Goal: Task Accomplishment & Management: Complete application form

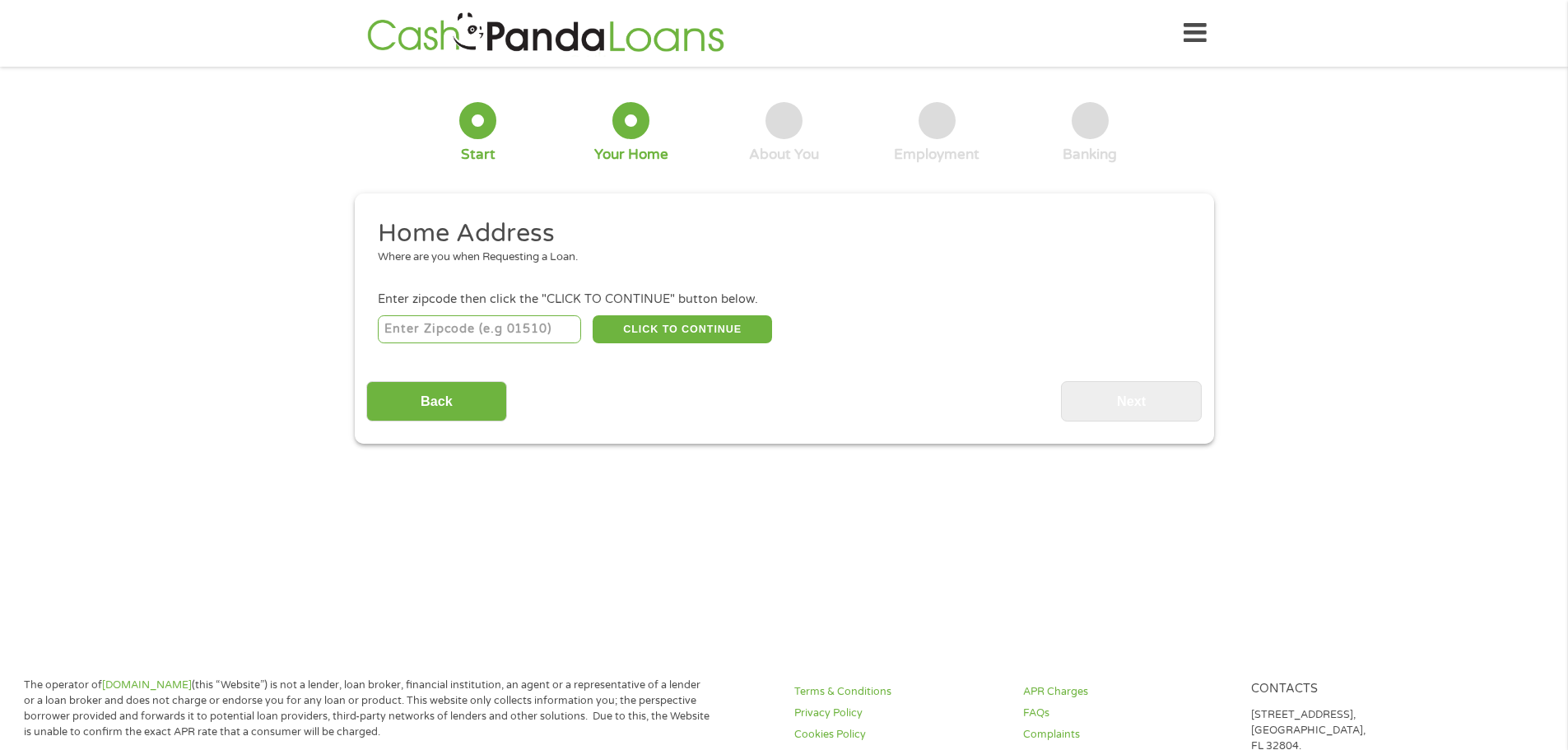
click at [465, 322] on input "number" at bounding box center [479, 329] width 203 height 28
type input "76018"
select select "[US_STATE]"
click at [681, 329] on button "CLICK TO CONTINUE" at bounding box center [682, 329] width 180 height 28
type input "76018"
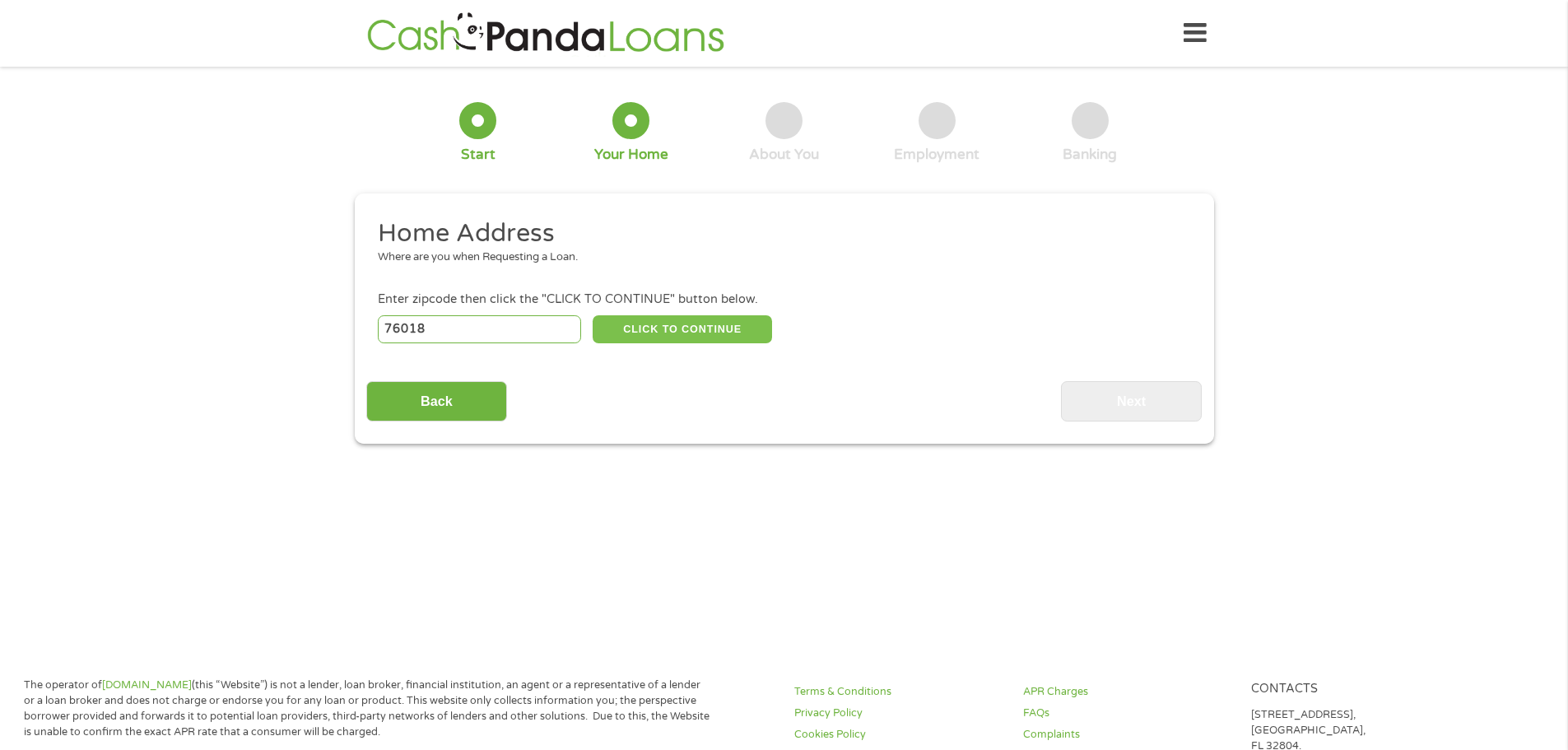
type input "[GEOGRAPHIC_DATA]"
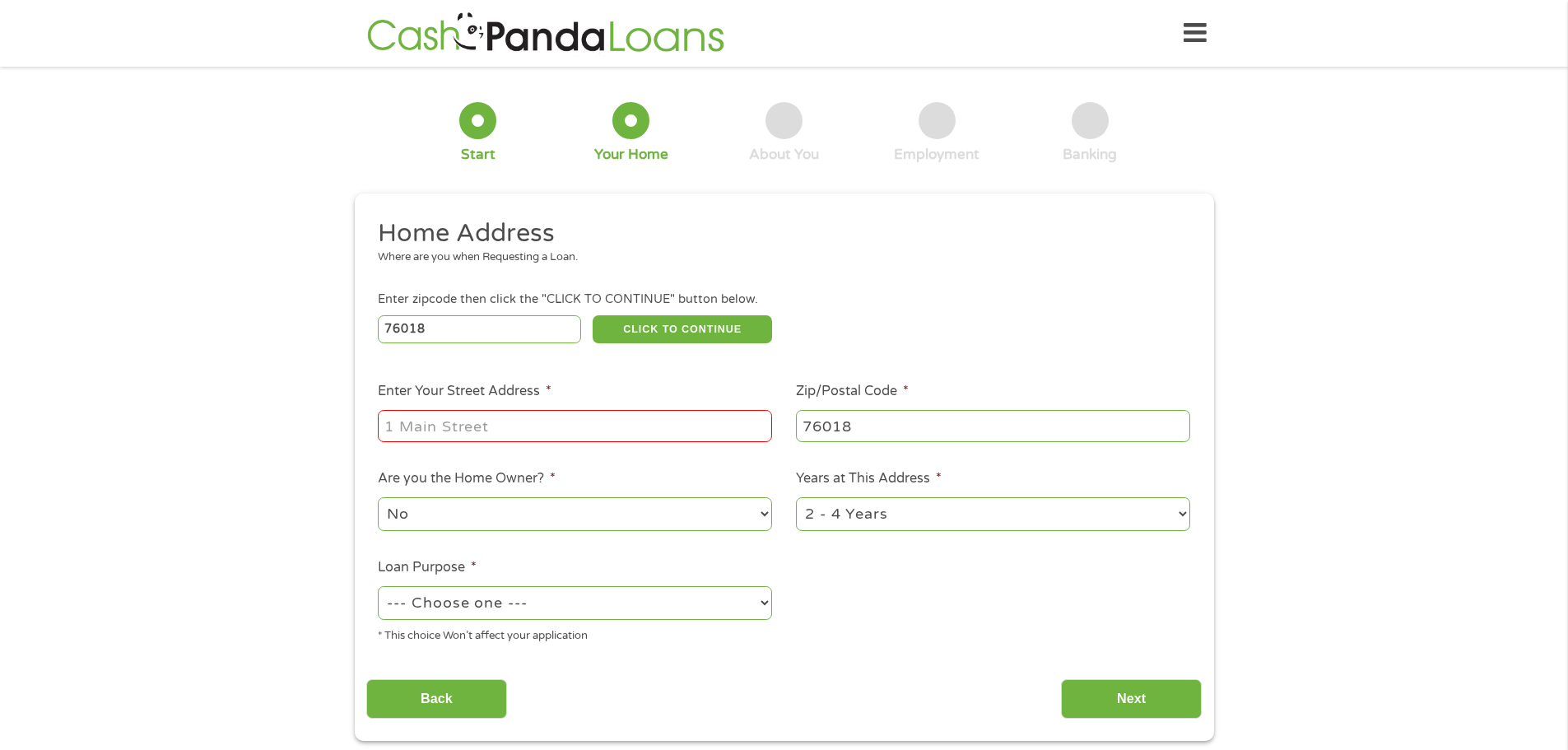
click at [558, 426] on input "Enter Your Street Address *" at bounding box center [575, 426] width 394 height 32
type input "[STREET_ADDRESS]"
click at [756, 512] on select "No Yes" at bounding box center [575, 513] width 394 height 34
select select "yes"
click at [378, 497] on select "No Yes" at bounding box center [575, 513] width 394 height 34
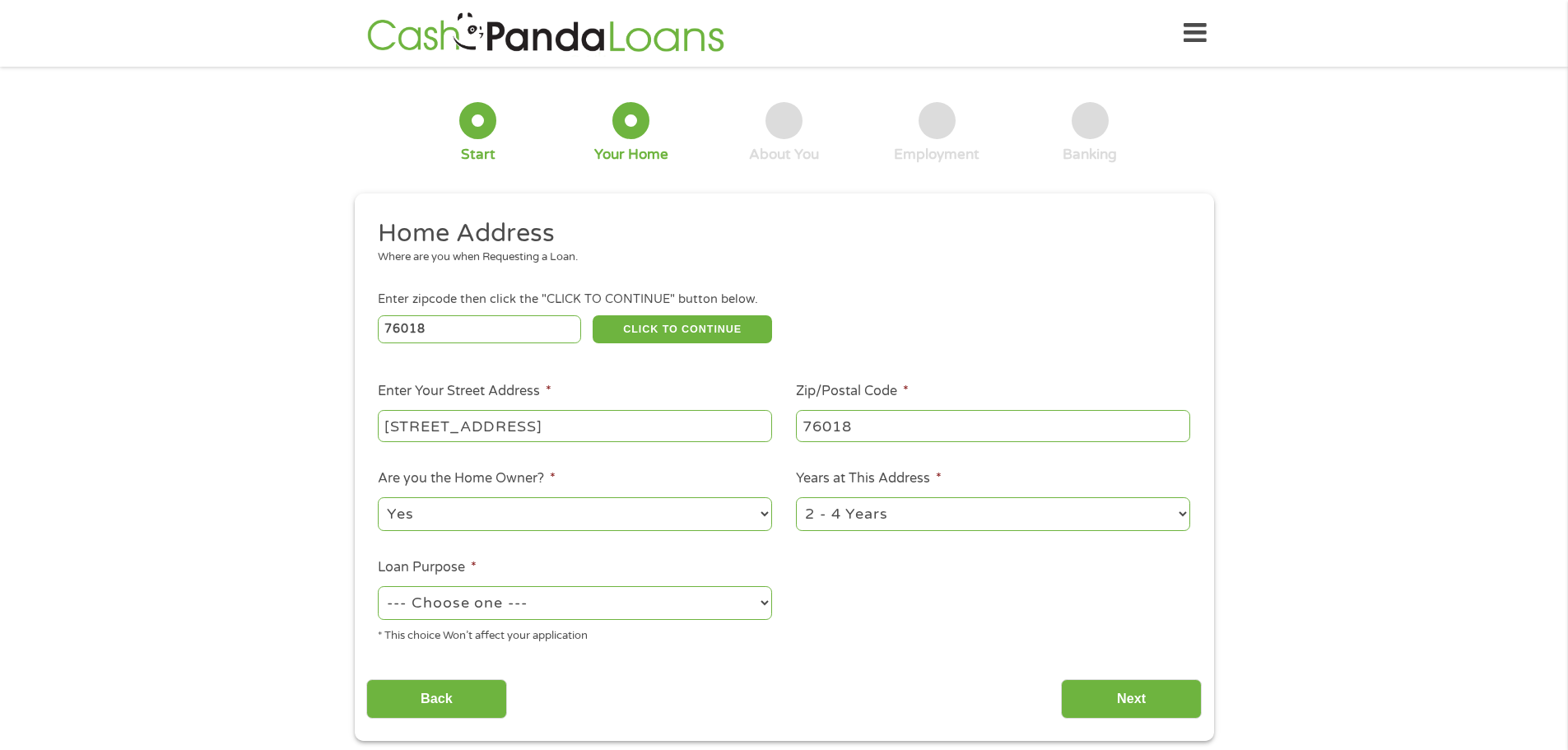
click at [550, 601] on select "--- Choose one --- Pay Bills Debt Consolidation Home Improvement Major Purchase…" at bounding box center [575, 603] width 394 height 34
select select "shorttermcash"
click at [378, 586] on select "--- Choose one --- Pay Bills Debt Consolidation Home Improvement Major Purchase…" at bounding box center [575, 603] width 394 height 34
click at [1115, 698] on input "Next" at bounding box center [1132, 699] width 141 height 40
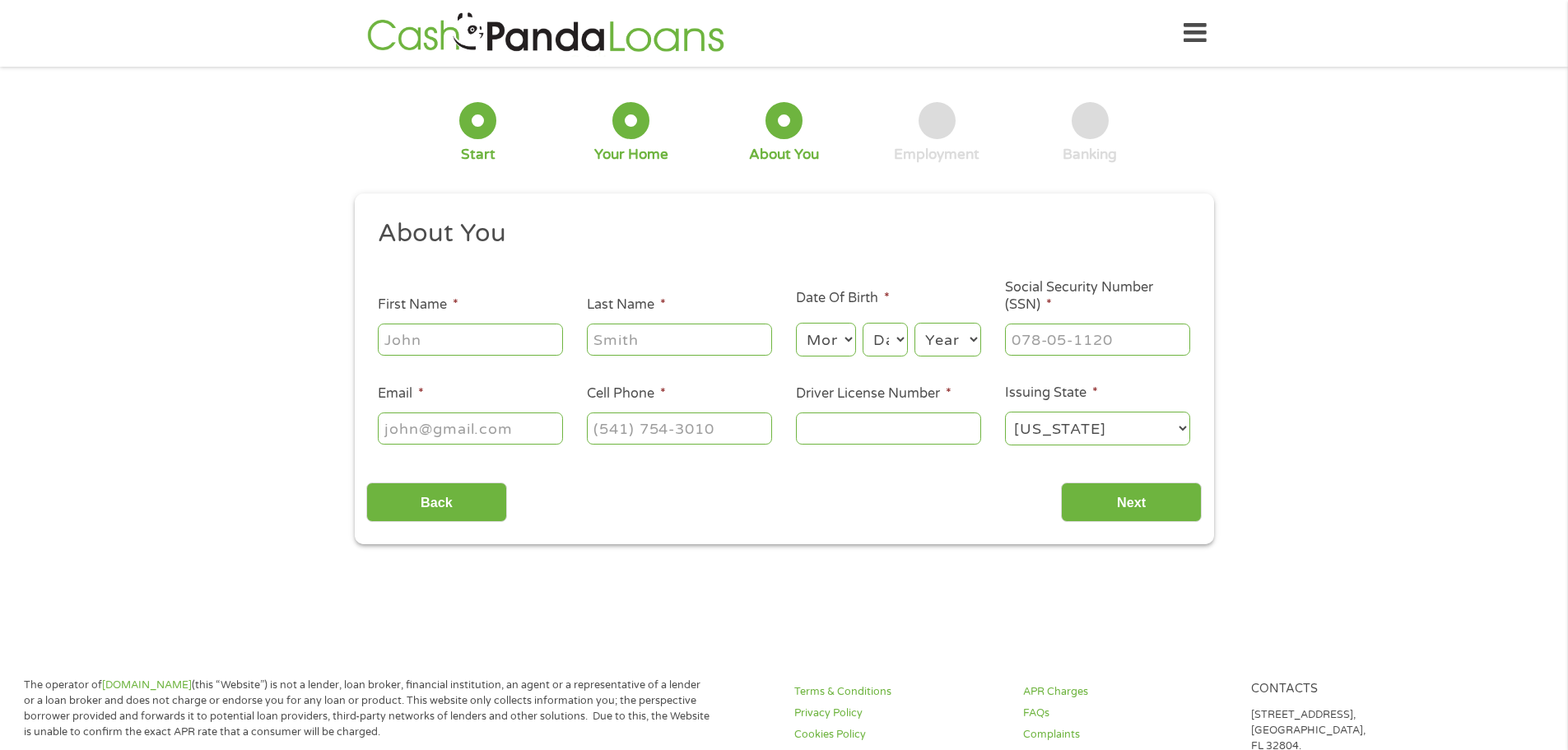
click at [449, 343] on input "First Name *" at bounding box center [470, 339] width 185 height 32
type input "April"
type input "[PERSON_NAME]"
type input "[EMAIL_ADDRESS][DOMAIN_NAME]"
type input "[PHONE_NUMBER]"
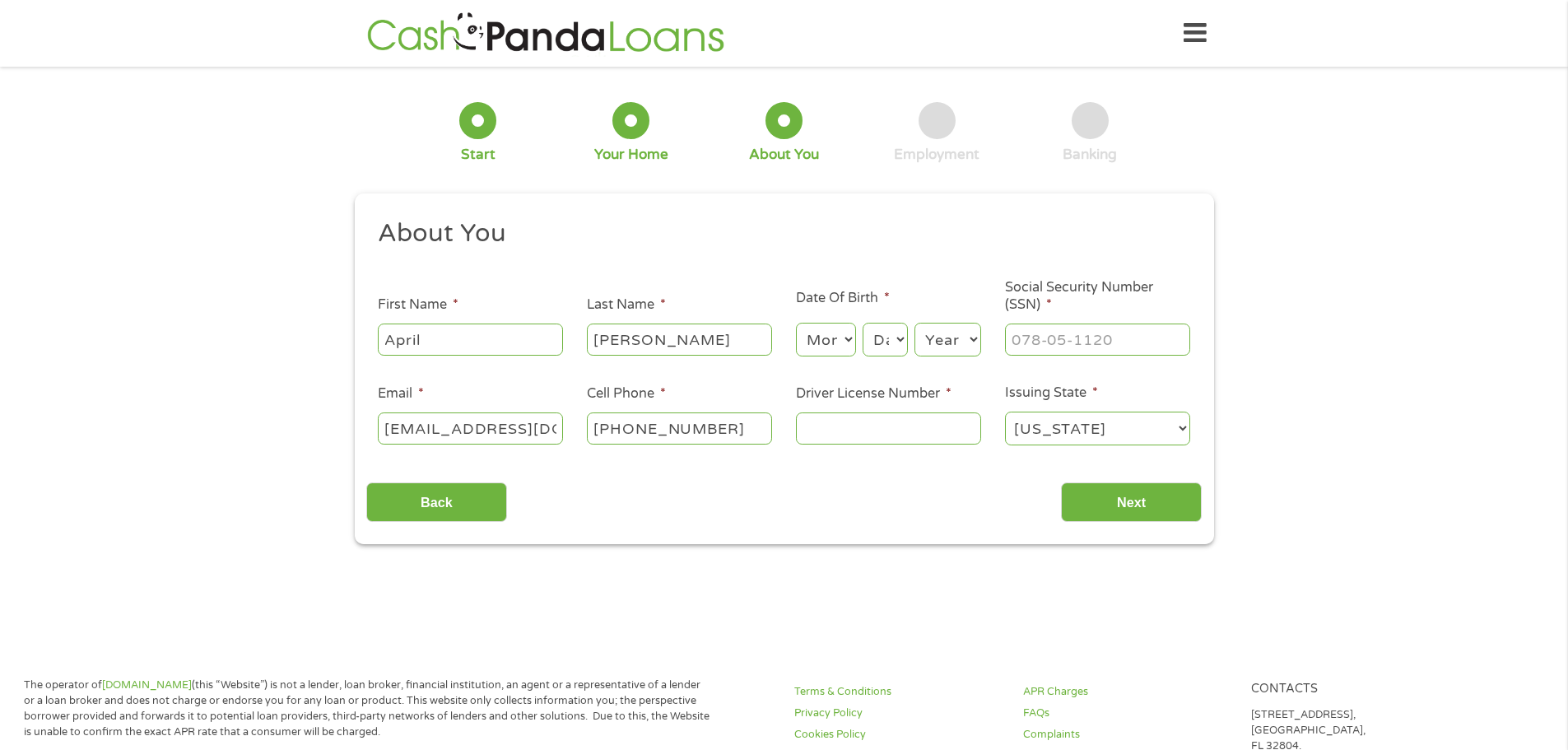
click at [834, 338] on select "Month 1 2 3 4 5 6 7 8 9 10 11 12" at bounding box center [826, 339] width 60 height 34
select select "7"
click at [796, 322] on select "Month 1 2 3 4 5 6 7 8 9 10 11 12" at bounding box center [826, 339] width 60 height 34
click at [883, 345] on select "Day 1 2 3 4 5 6 7 8 9 10 11 12 13 14 15 16 17 18 19 20 21 22 23 24 25 26 27 28 …" at bounding box center [884, 339] width 45 height 34
select select "31"
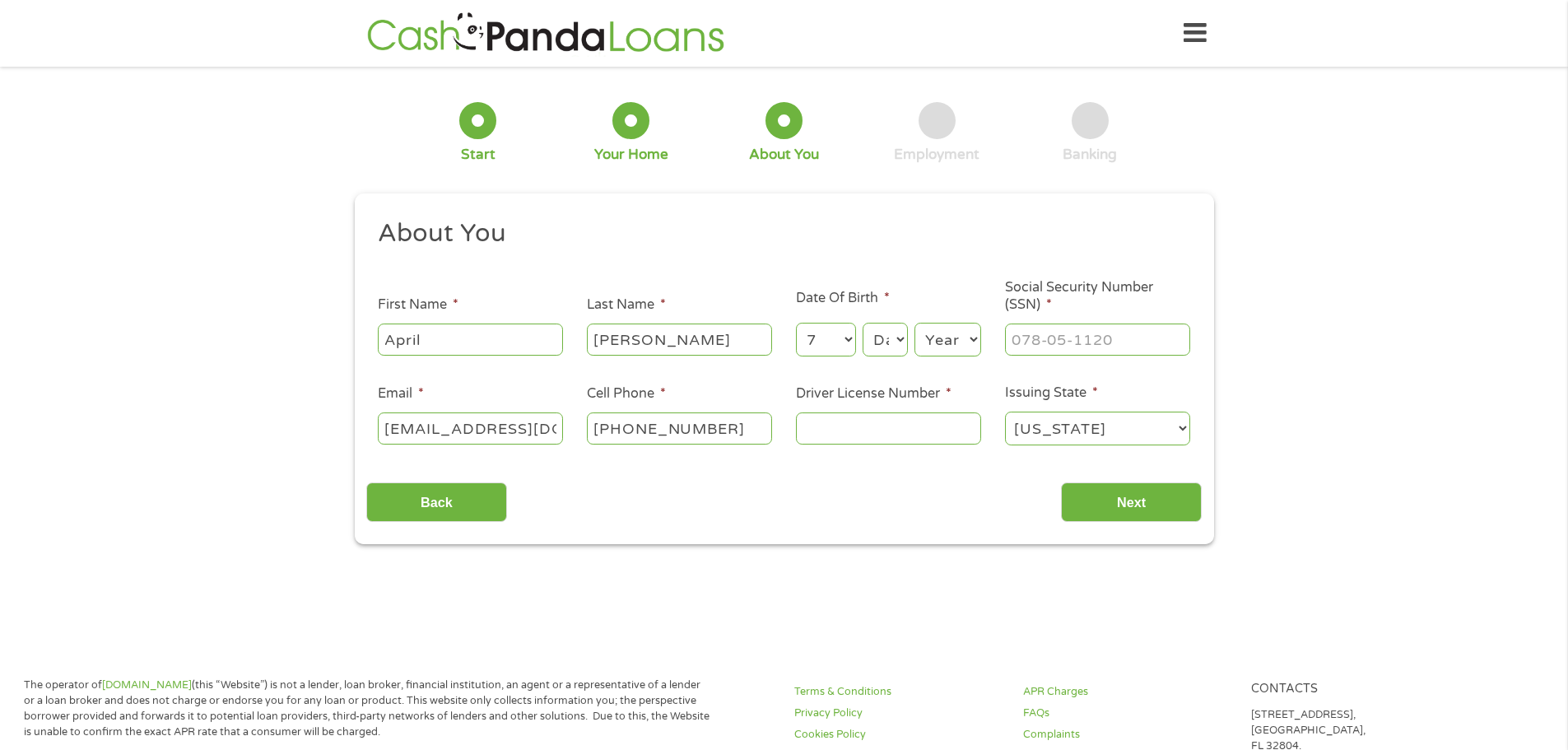
click at [862, 322] on select "Day 1 2 3 4 5 6 7 8 9 10 11 12 13 14 15 16 17 18 19 20 21 22 23 24 25 26 27 28 …" at bounding box center [884, 339] width 45 height 34
click at [936, 321] on div "Year Year [DATE] 2006 2005 2004 2003 2002 2001 2000 1999 1998 1997 1996 1995 19…" at bounding box center [948, 339] width 67 height 39
click at [943, 346] on select "Year [DATE] 2006 2005 2004 2003 2002 2001 2000 1999 1998 1997 1996 1995 1994 19…" at bounding box center [948, 339] width 67 height 34
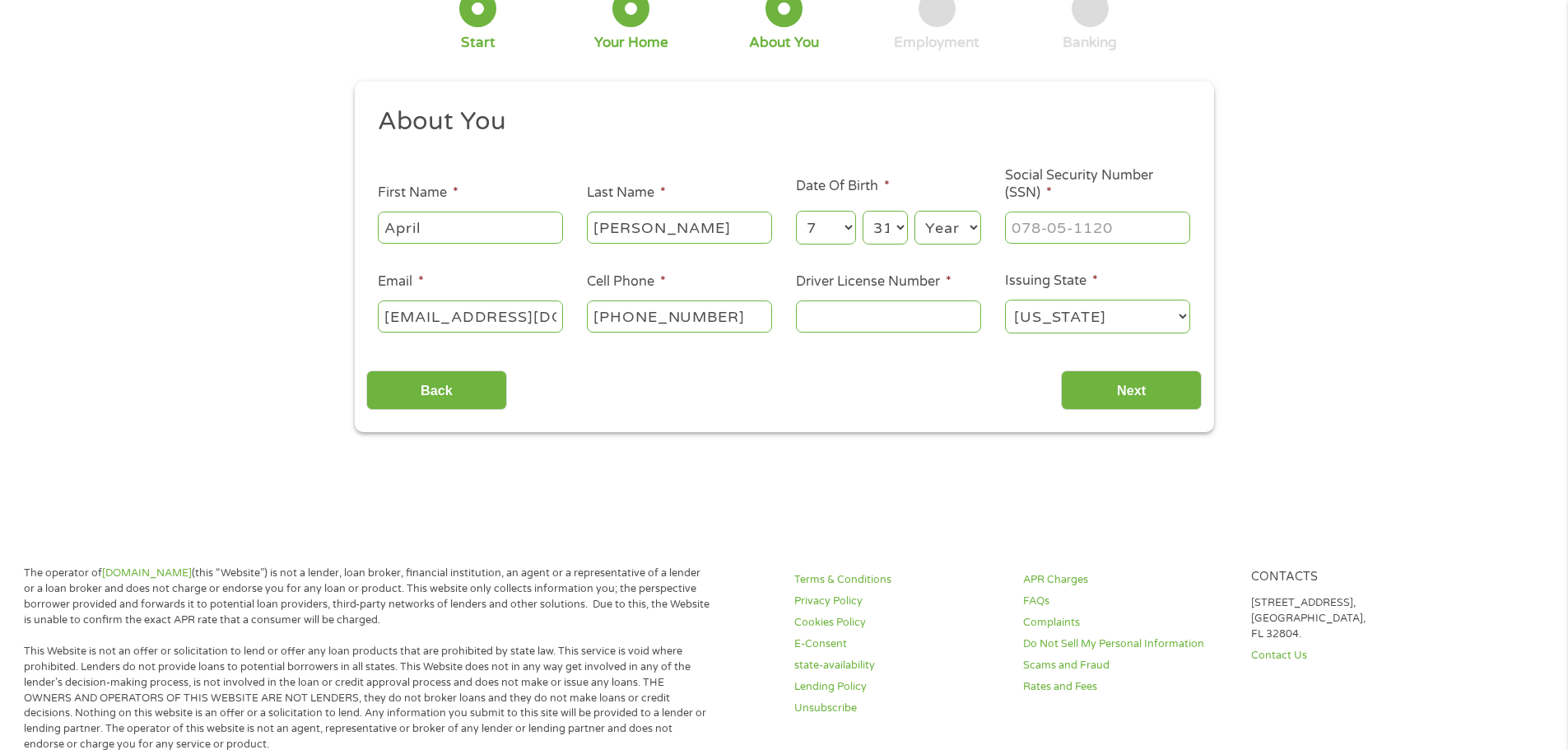
scroll to position [165, 0]
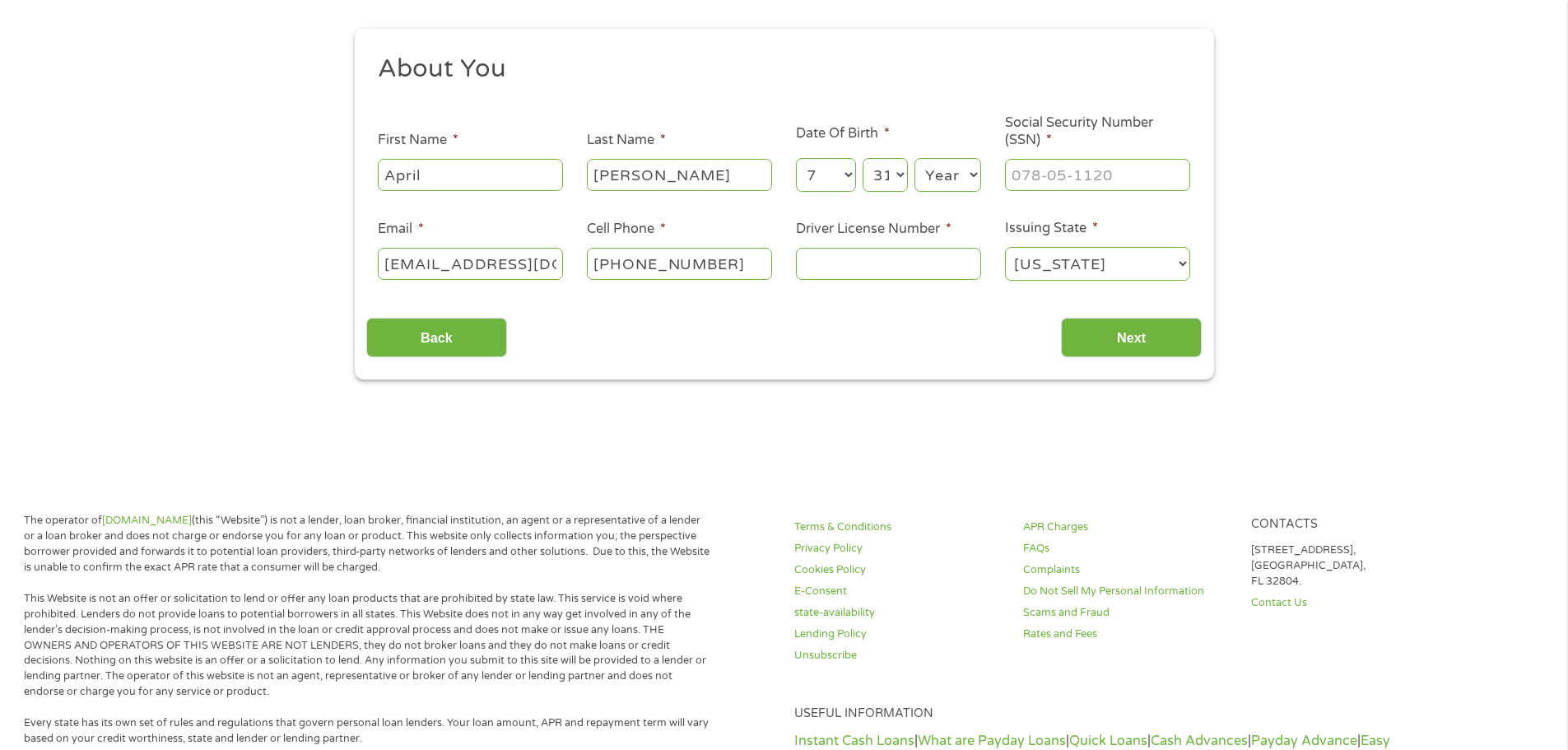
click at [975, 181] on select "Year [DATE] 2006 2005 2004 2003 2002 2001 2000 1999 1998 1997 1996 1995 1994 19…" at bounding box center [948, 174] width 67 height 34
select select "1983"
click at [915, 158] on select "Year [DATE] 2006 2005 2004 2003 2002 2001 2000 1999 1998 1997 1996 1995 1994 19…" at bounding box center [948, 174] width 67 height 34
click at [1046, 183] on input "___-__-____" at bounding box center [1097, 174] width 185 height 32
type input "627-05-1002"
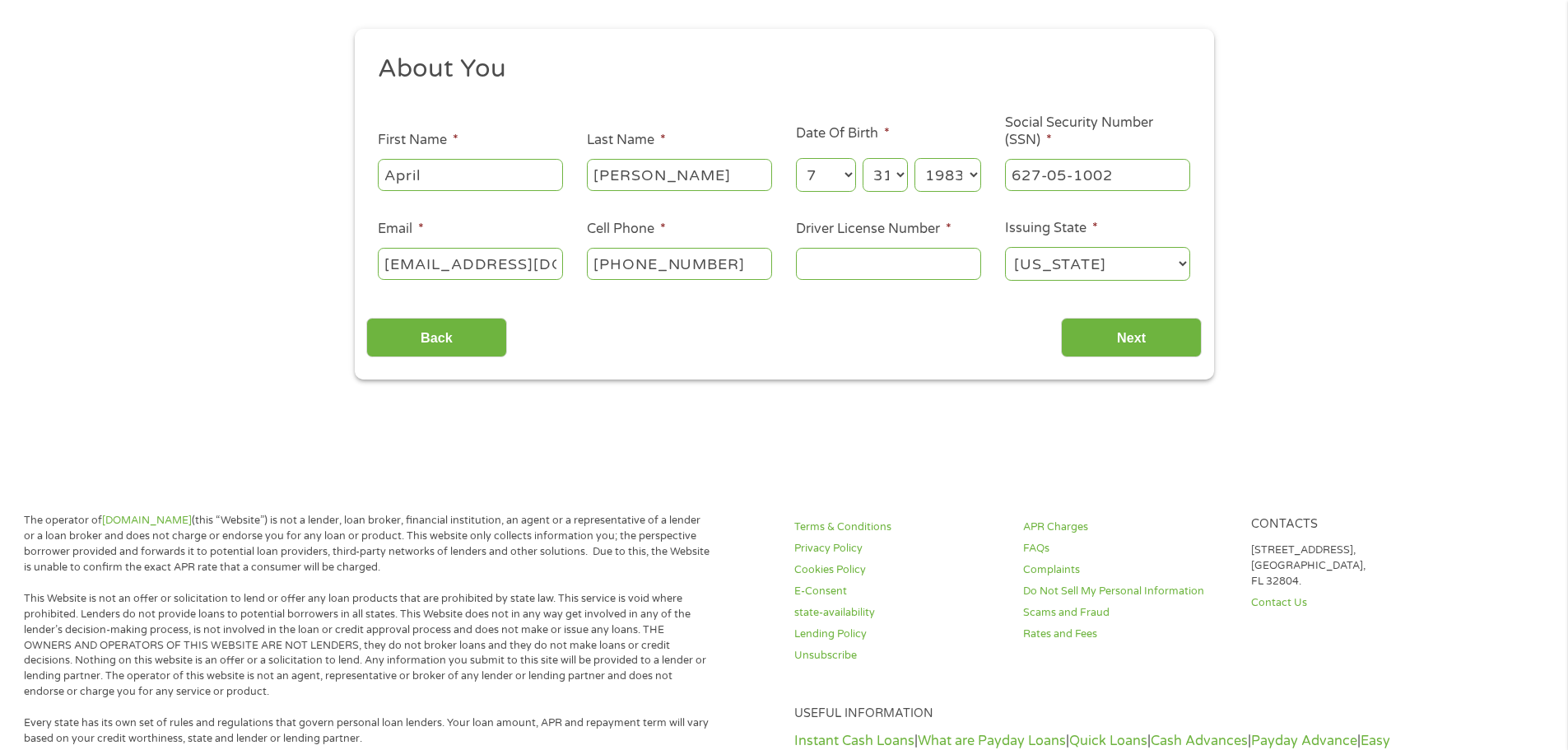
click at [906, 265] on input "Driver License Number *" at bounding box center [888, 264] width 185 height 32
click at [908, 272] on input "Driver License Number *" at bounding box center [888, 264] width 185 height 32
type input "20784643"
click at [1107, 350] on input "Next" at bounding box center [1132, 338] width 141 height 40
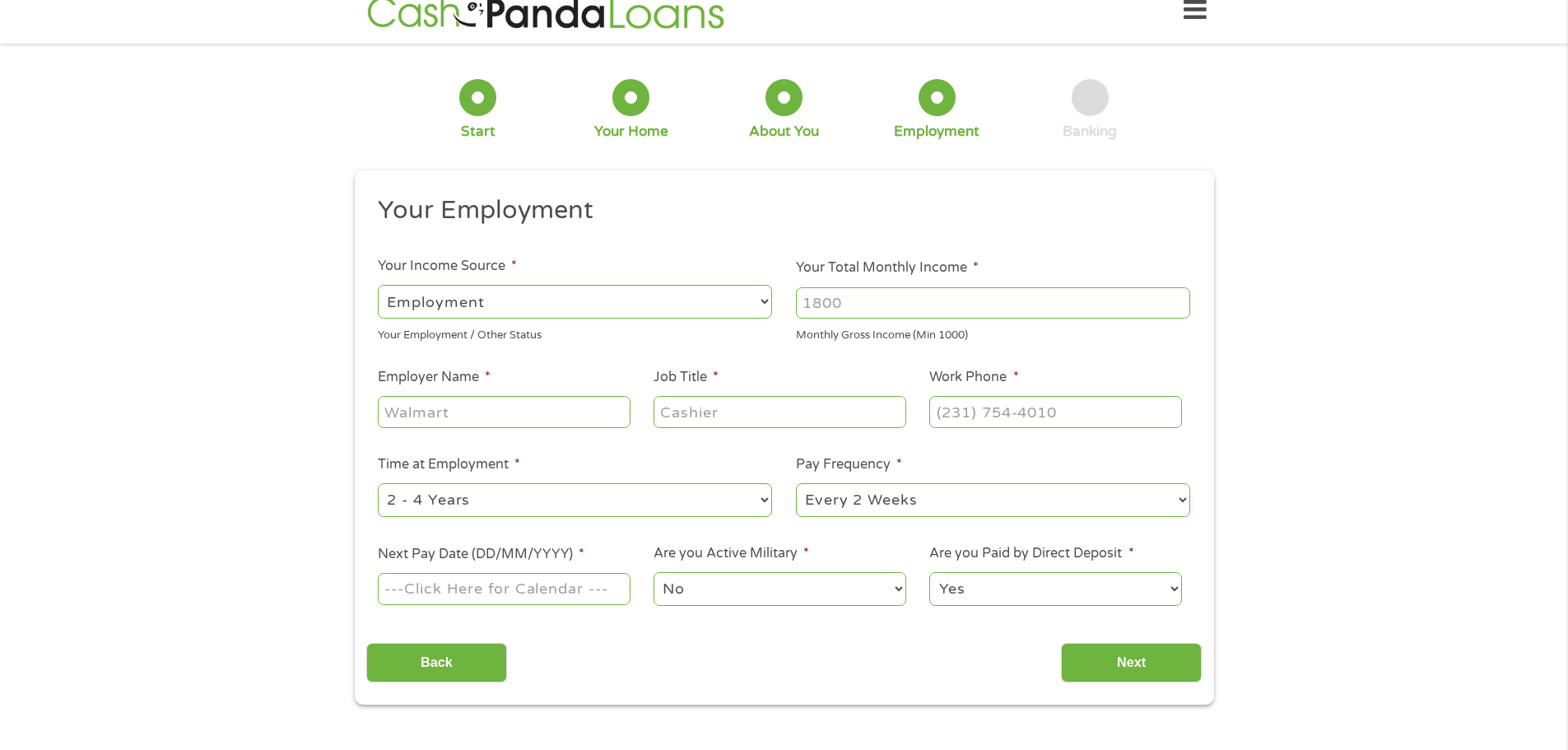
scroll to position [0, 0]
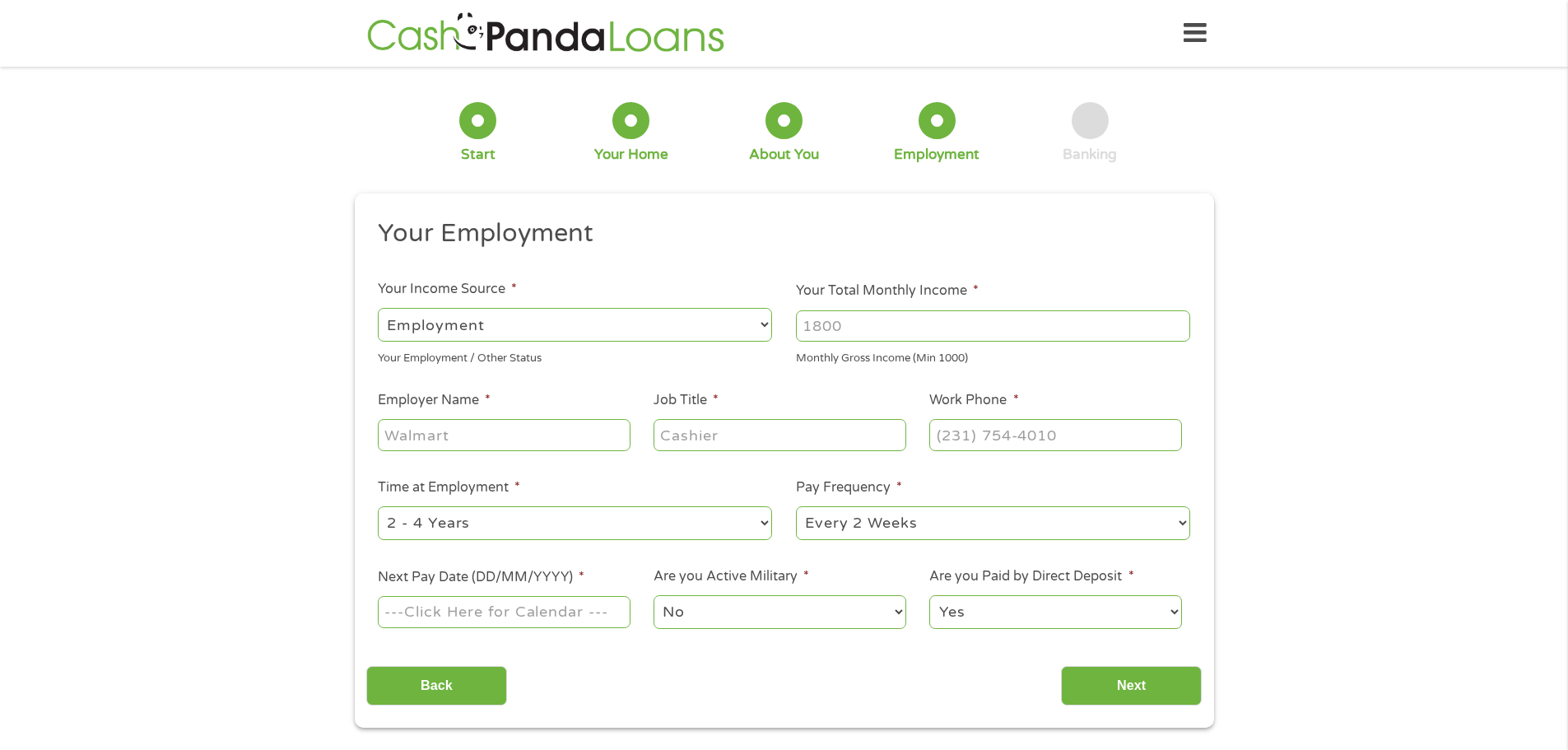
click at [940, 332] on input "Your Total Monthly Income *" at bounding box center [993, 326] width 394 height 32
type input "6632"
click at [536, 428] on input "Employer Name *" at bounding box center [503, 435] width 252 height 32
type input "Ericsson"
type input "Finance Accountant"
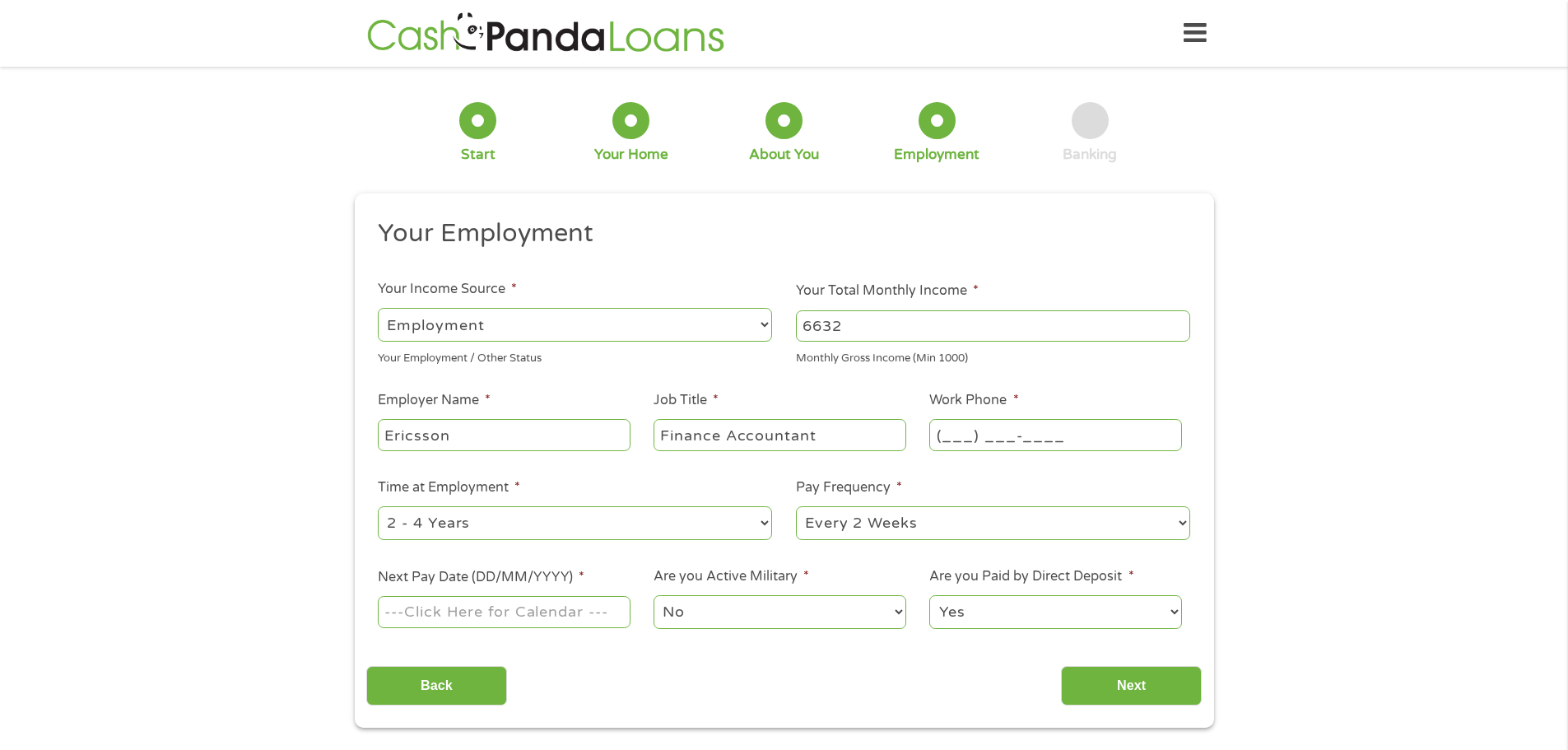
click at [962, 434] on input "(___) ___-____" at bounding box center [1055, 435] width 252 height 32
type input "[PHONE_NUMBER]"
click at [704, 522] on select "--- Choose one --- 1 Year or less 1 - 2 Years 2 - 4 Years Over 4 Years" at bounding box center [575, 523] width 394 height 34
select select "60months"
click at [378, 506] on select "--- Choose one --- 1 Year or less 1 - 2 Years 2 - 4 Years Over 4 Years" at bounding box center [575, 523] width 394 height 34
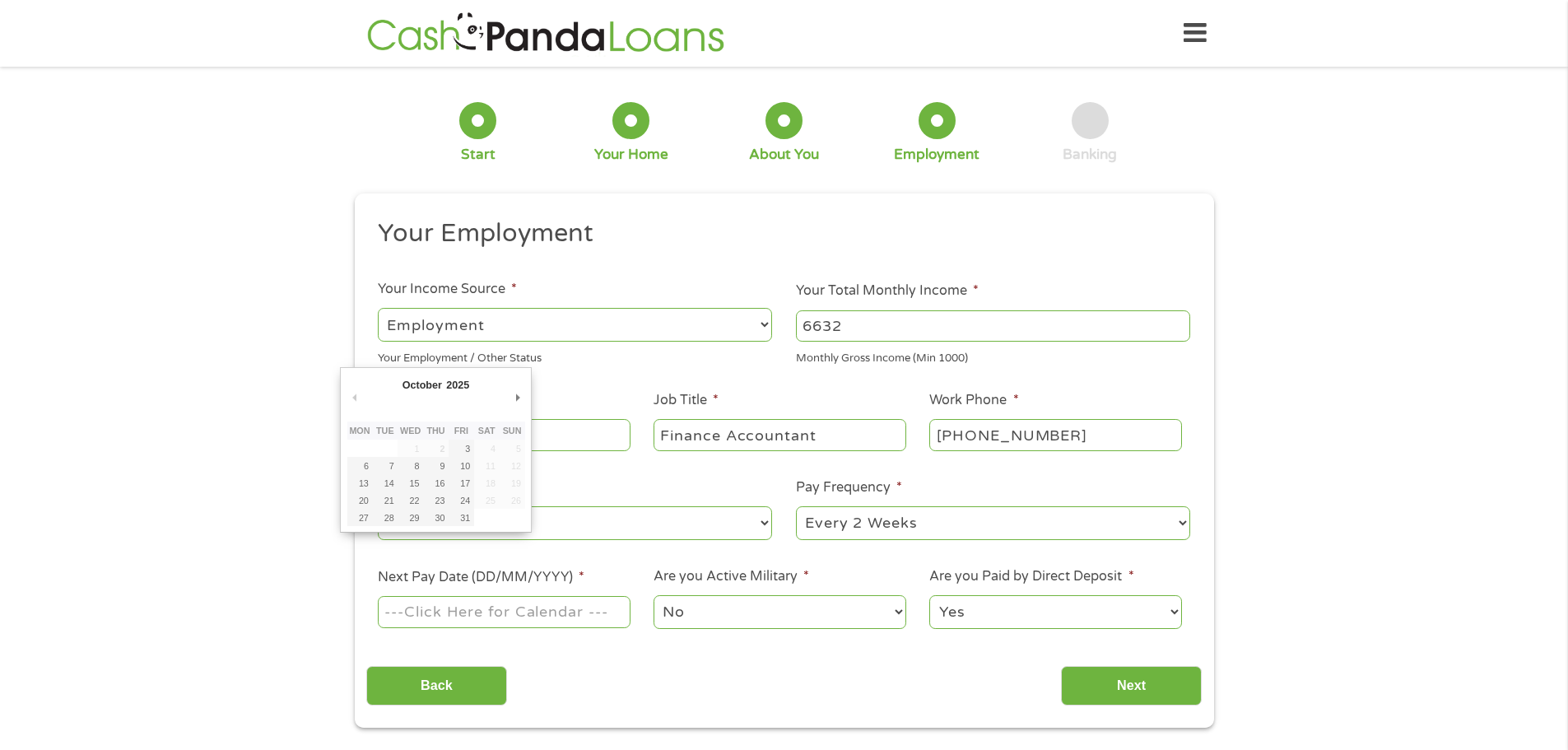
click at [564, 607] on input "Next Pay Date (DD/MM/YYYY) *" at bounding box center [503, 612] width 252 height 32
type input "[DATE]"
click at [712, 606] on select "No Yes" at bounding box center [779, 612] width 252 height 34
click at [710, 606] on select "No Yes" at bounding box center [779, 612] width 252 height 34
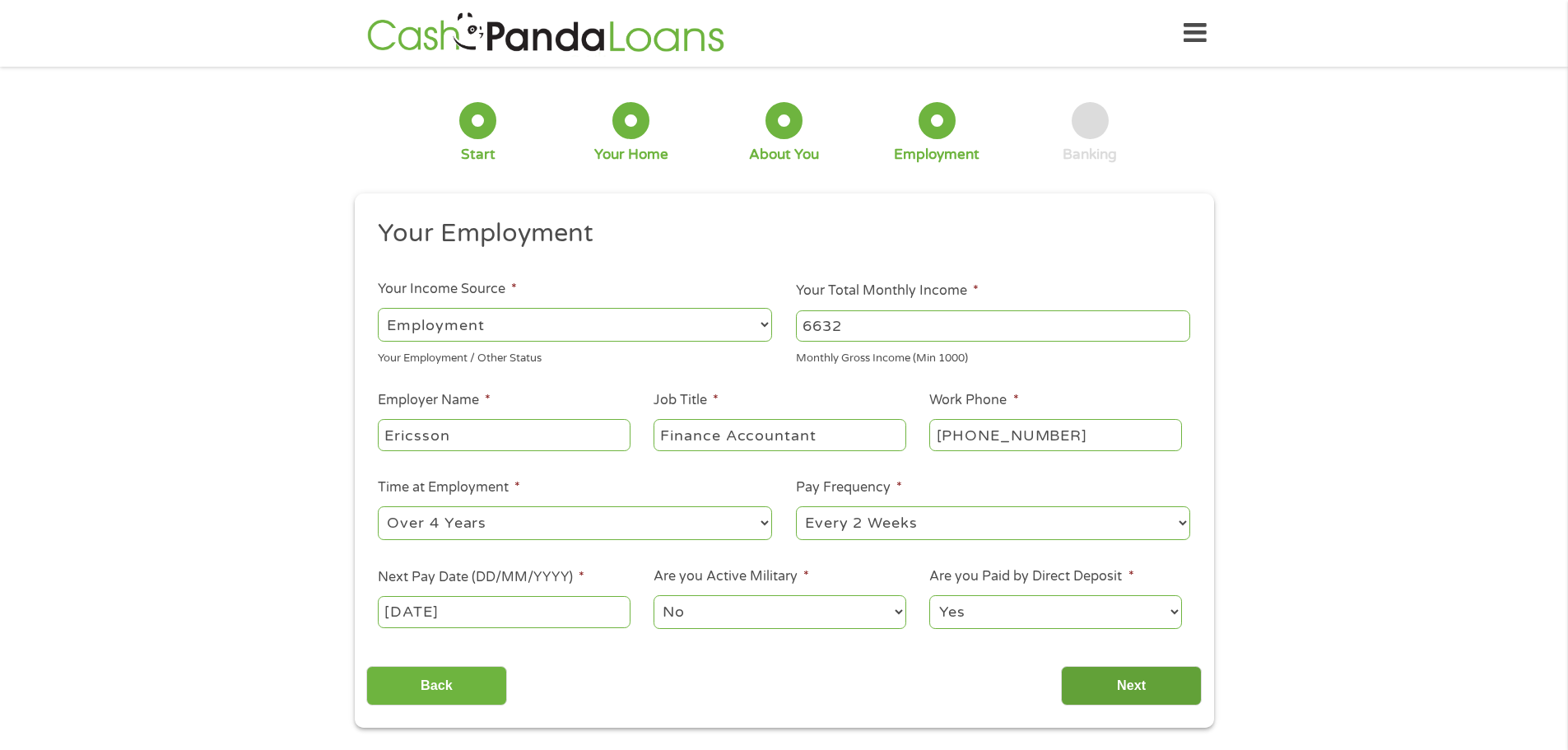
click at [1108, 683] on input "Next" at bounding box center [1132, 686] width 141 height 40
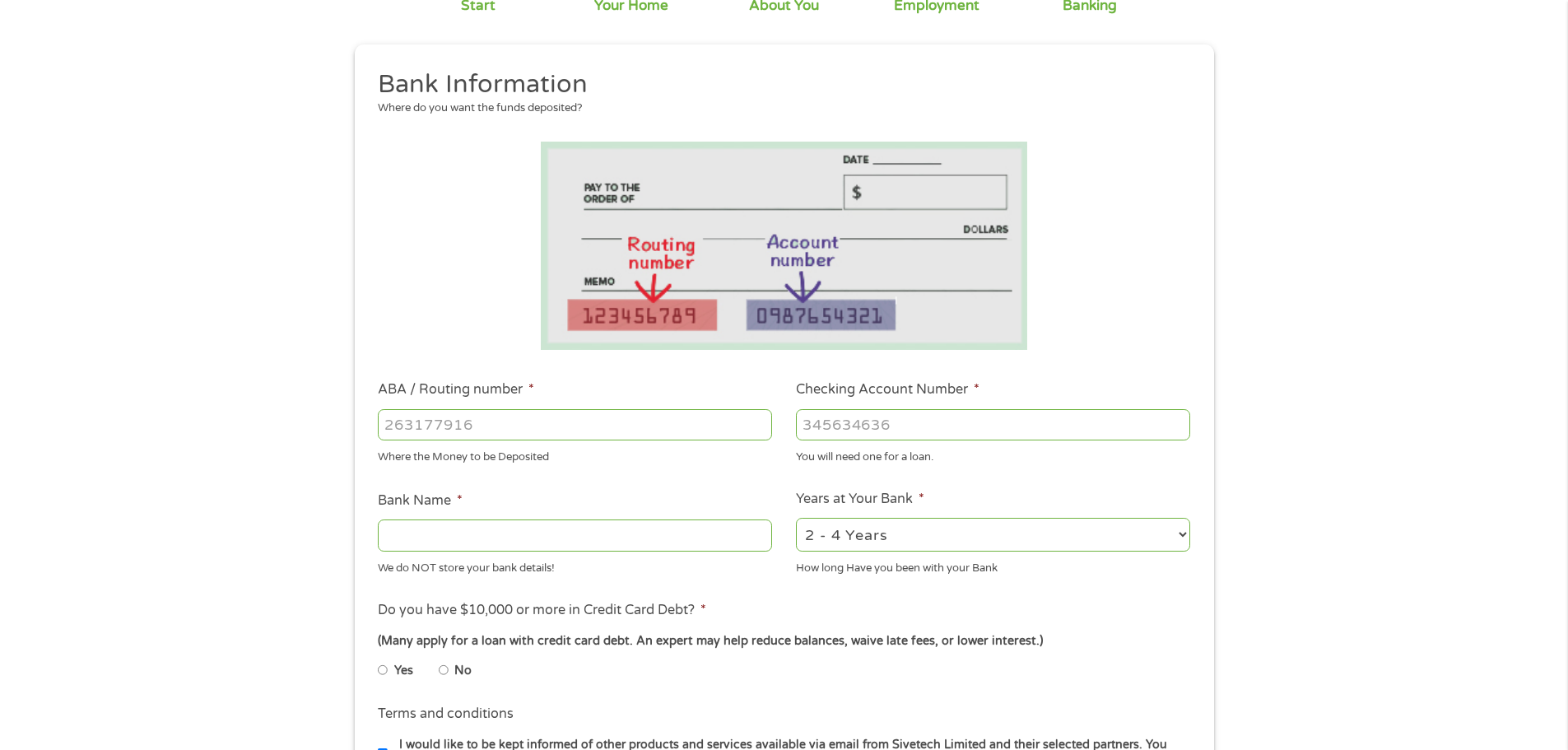
scroll to position [165, 0]
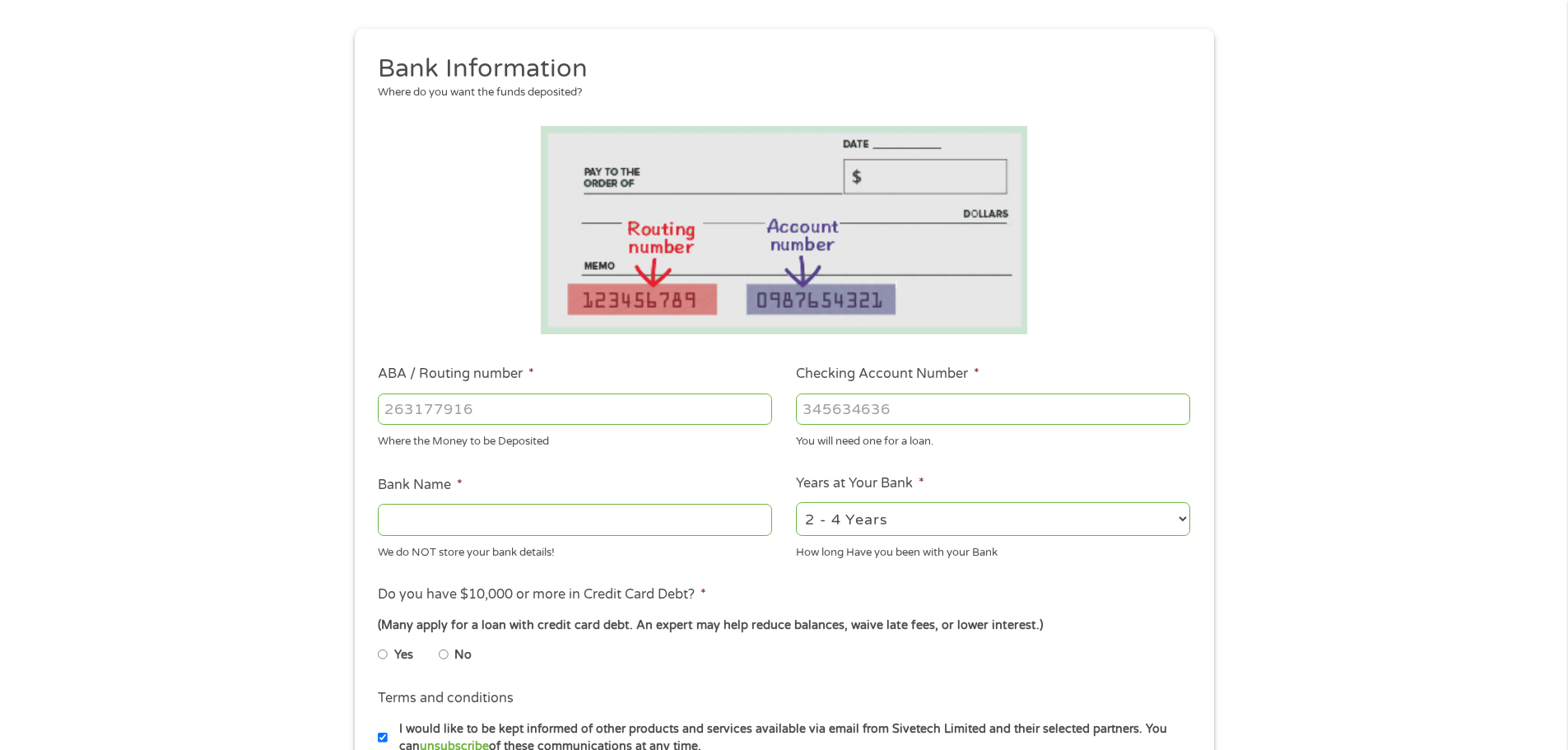
click at [472, 407] on input "ABA / Routing number *" at bounding box center [575, 409] width 394 height 32
type input "111000614"
type input "JPMORGAN CHASE BANK NA"
type input "111000614"
click at [856, 400] on input "Checking Account Number *" at bounding box center [993, 409] width 394 height 32
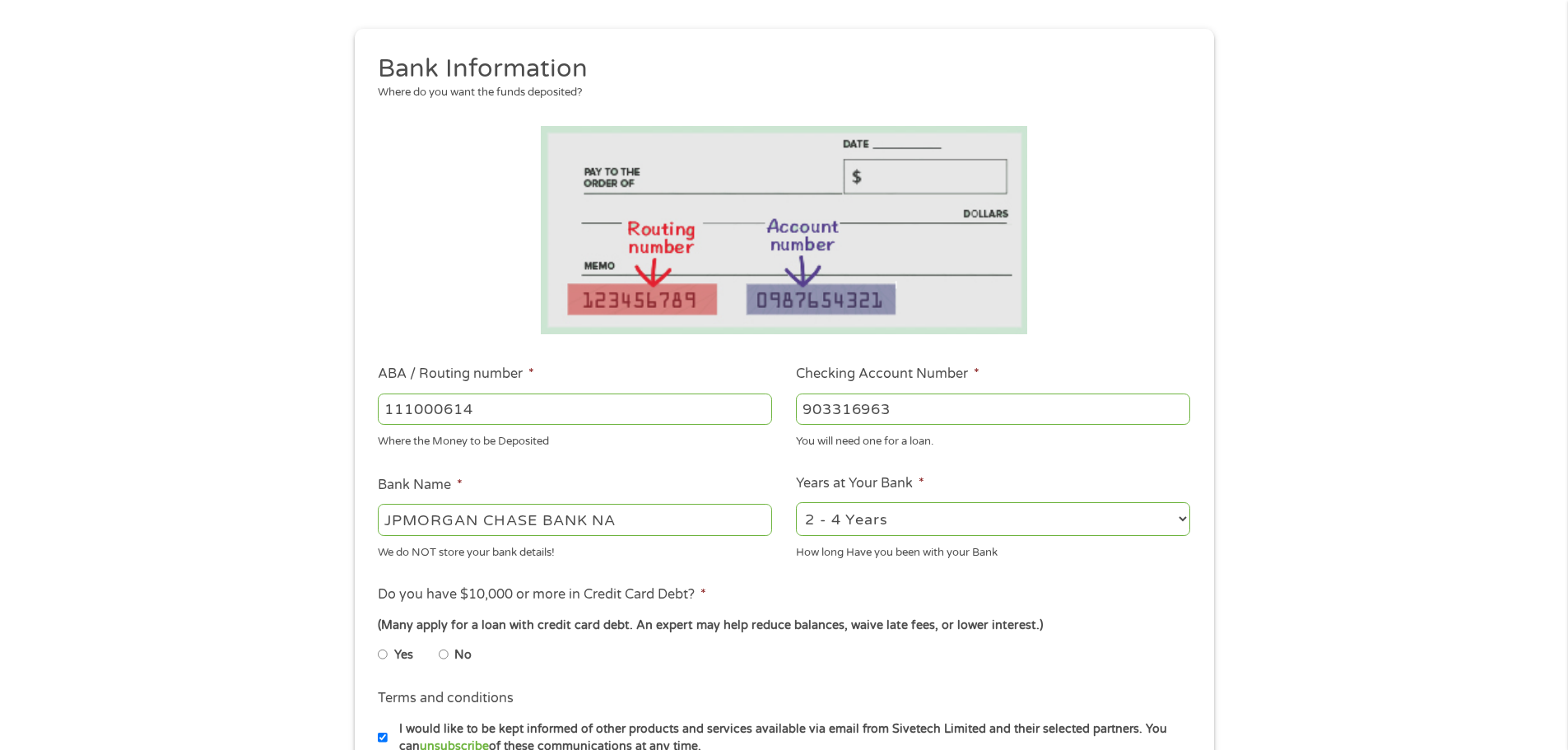
type input "903316963"
click at [915, 509] on select "2 - 4 Years 6 - 12 Months 1 - 2 Years Over 4 Years" at bounding box center [993, 519] width 394 height 34
select select "60months"
click at [796, 502] on select "2 - 4 Years 6 - 12 Months 1 - 2 Years Over 4 Years" at bounding box center [993, 519] width 394 height 34
click at [444, 657] on input "No" at bounding box center [443, 654] width 10 height 26
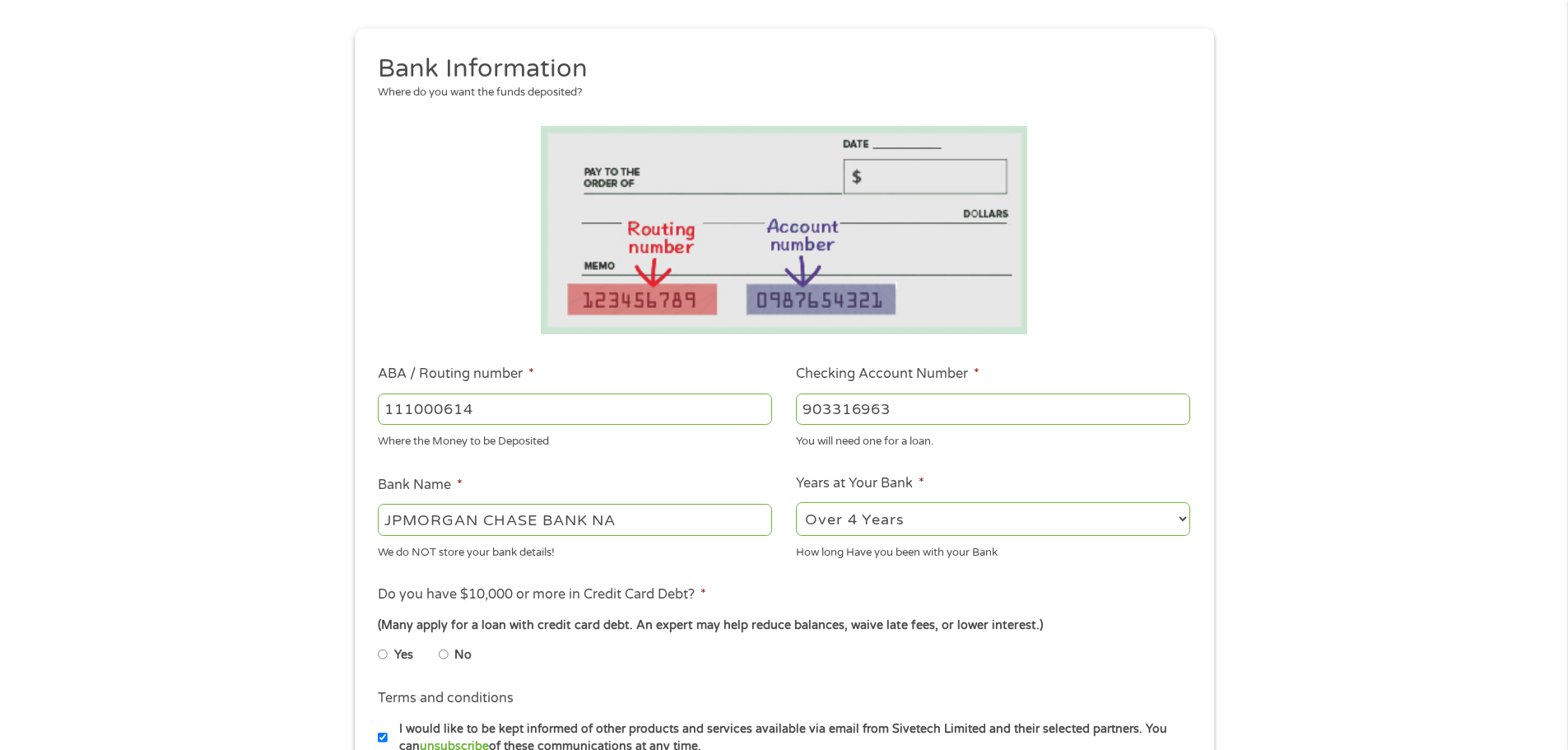
radio input "true"
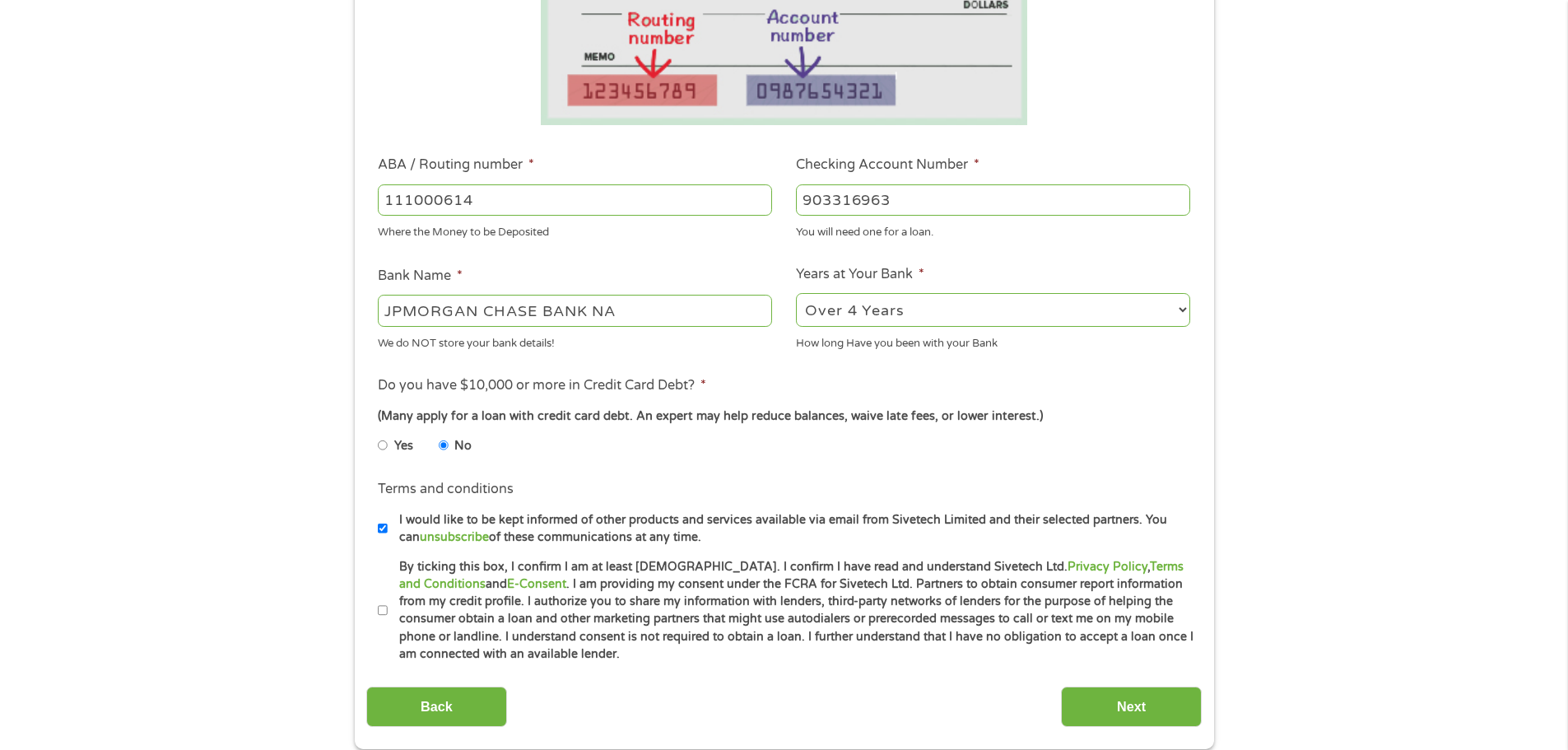
scroll to position [412, 0]
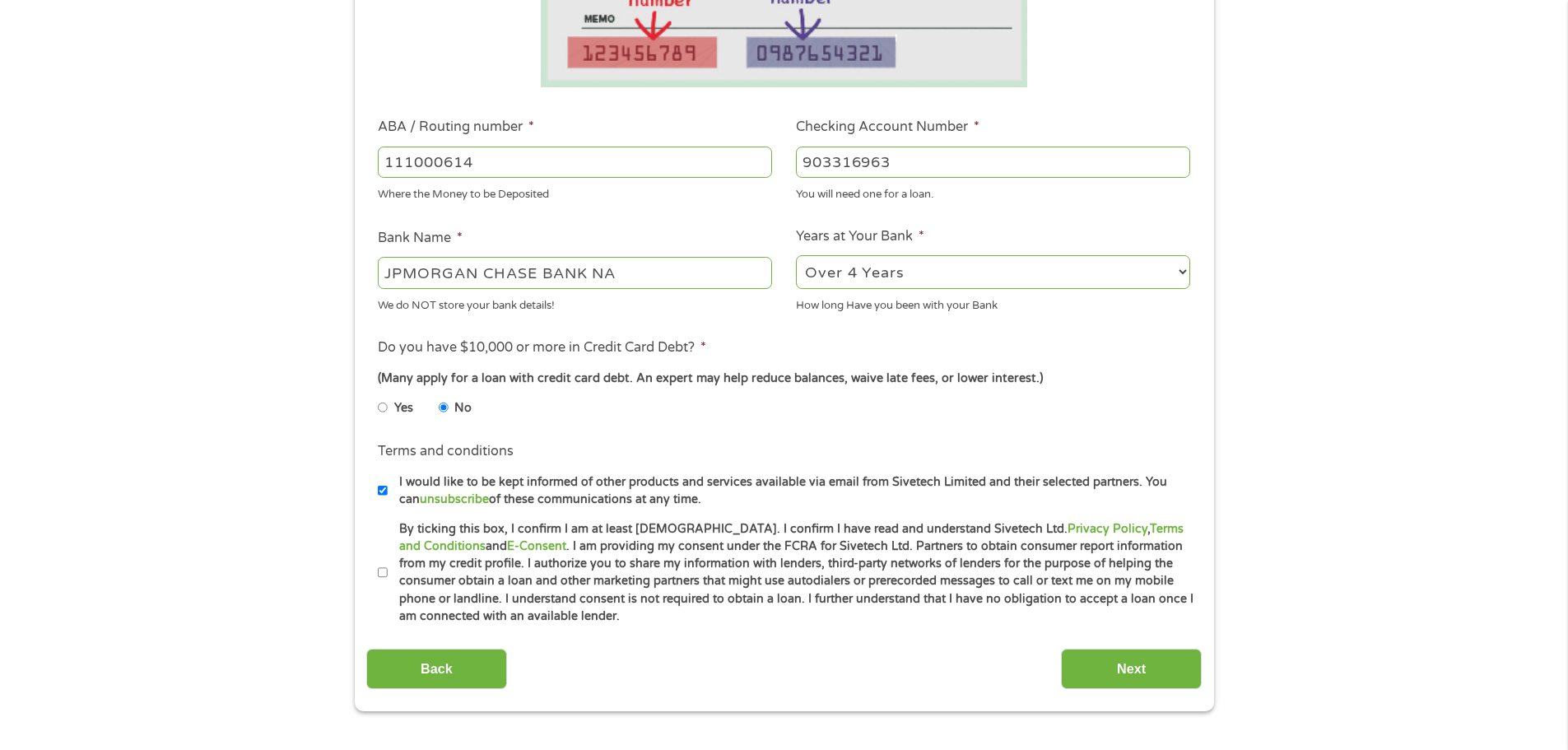
click at [381, 567] on input "By ticking this box, I confirm I am at least [DEMOGRAPHIC_DATA]. I confirm I ha…" at bounding box center [382, 573] width 10 height 26
checkbox input "true"
click at [1127, 663] on input "Next" at bounding box center [1132, 669] width 141 height 40
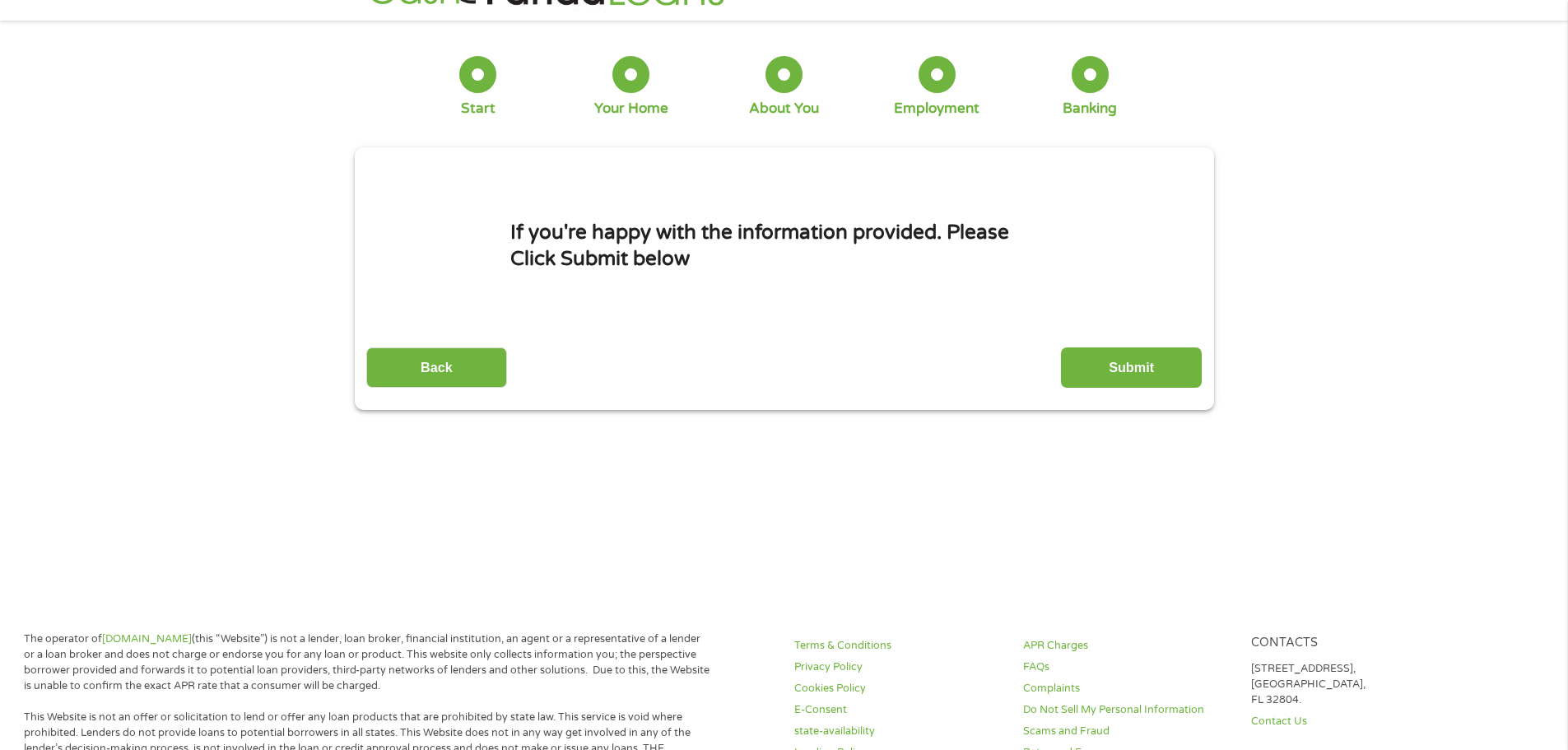
scroll to position [0, 0]
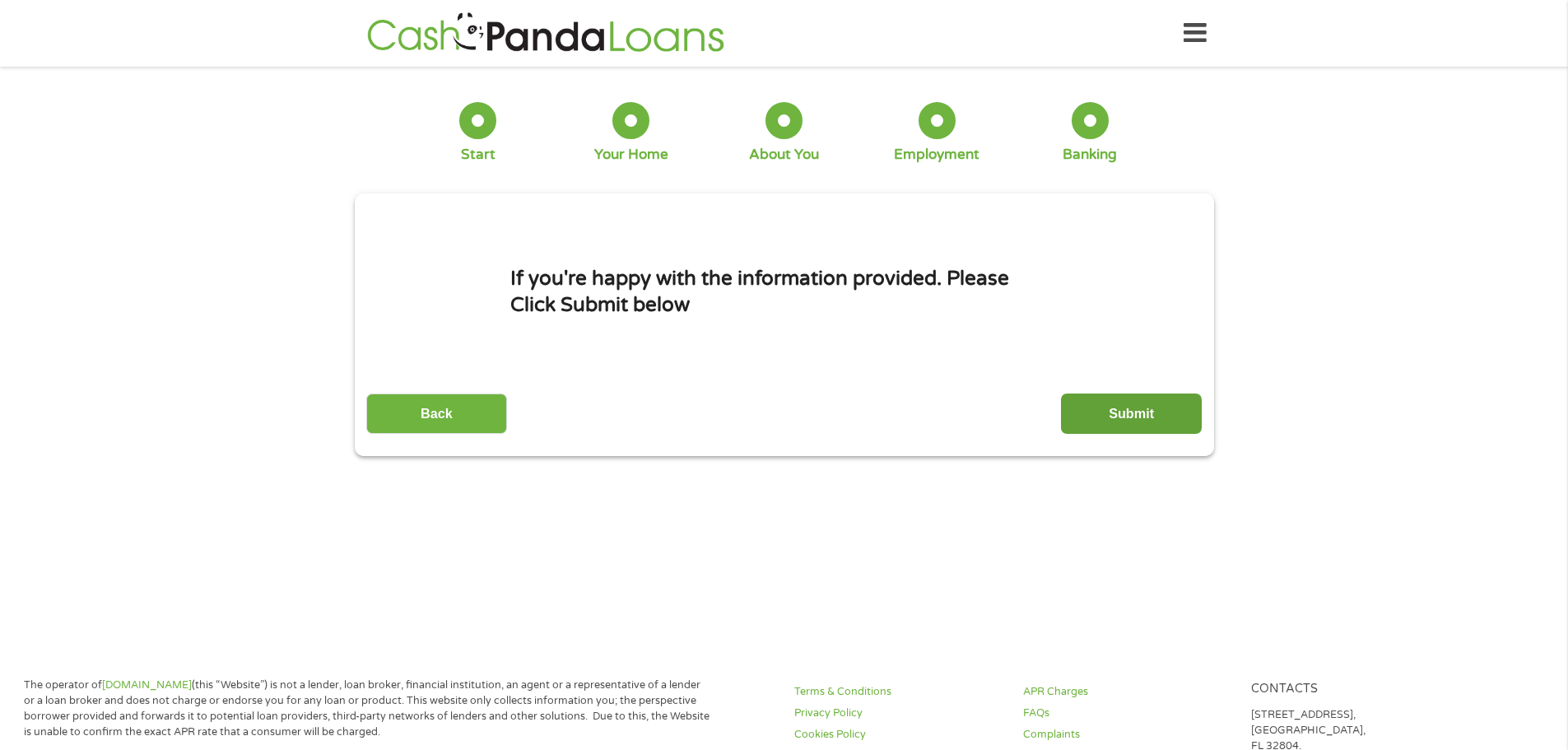
click at [1122, 423] on input "Submit" at bounding box center [1132, 414] width 141 height 40
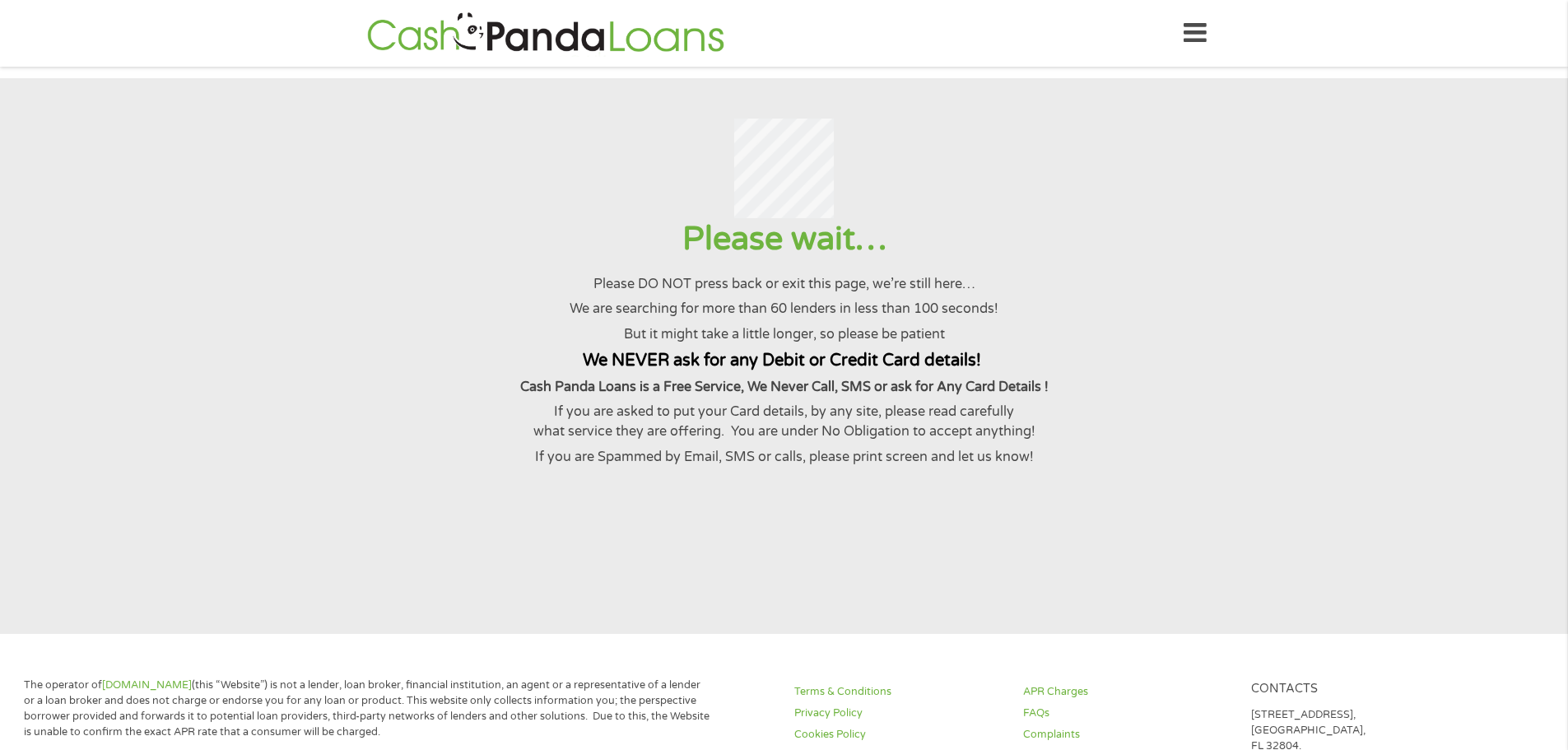
click at [1141, 420] on p "If you are asked to put your Card details, by any site, please read carefully w…" at bounding box center [784, 421] width 1528 height 40
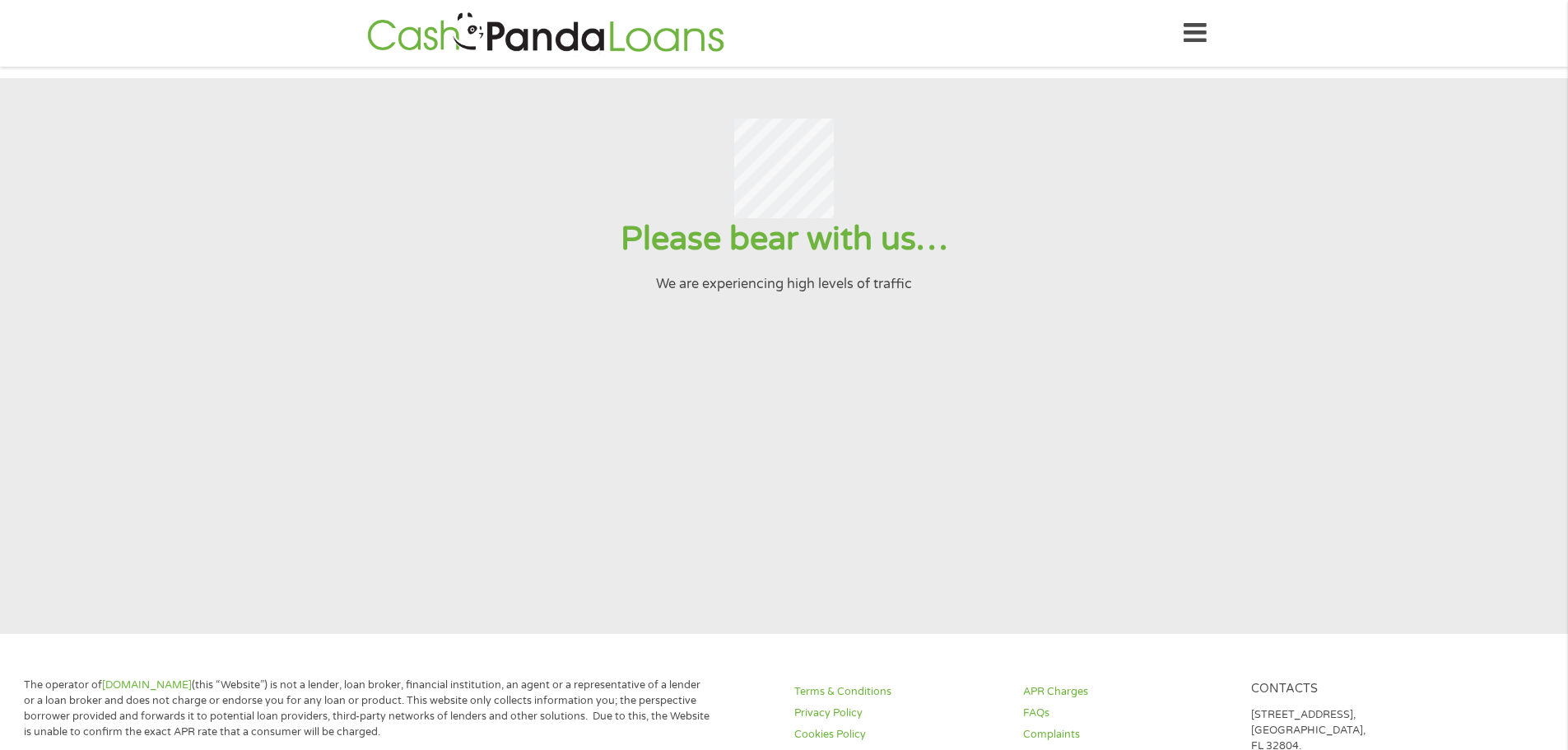
click at [666, 532] on section "Please bear with us… We are experiencing high levels of traffic" at bounding box center [784, 356] width 1568 height 555
